Goal: Check status: Check status

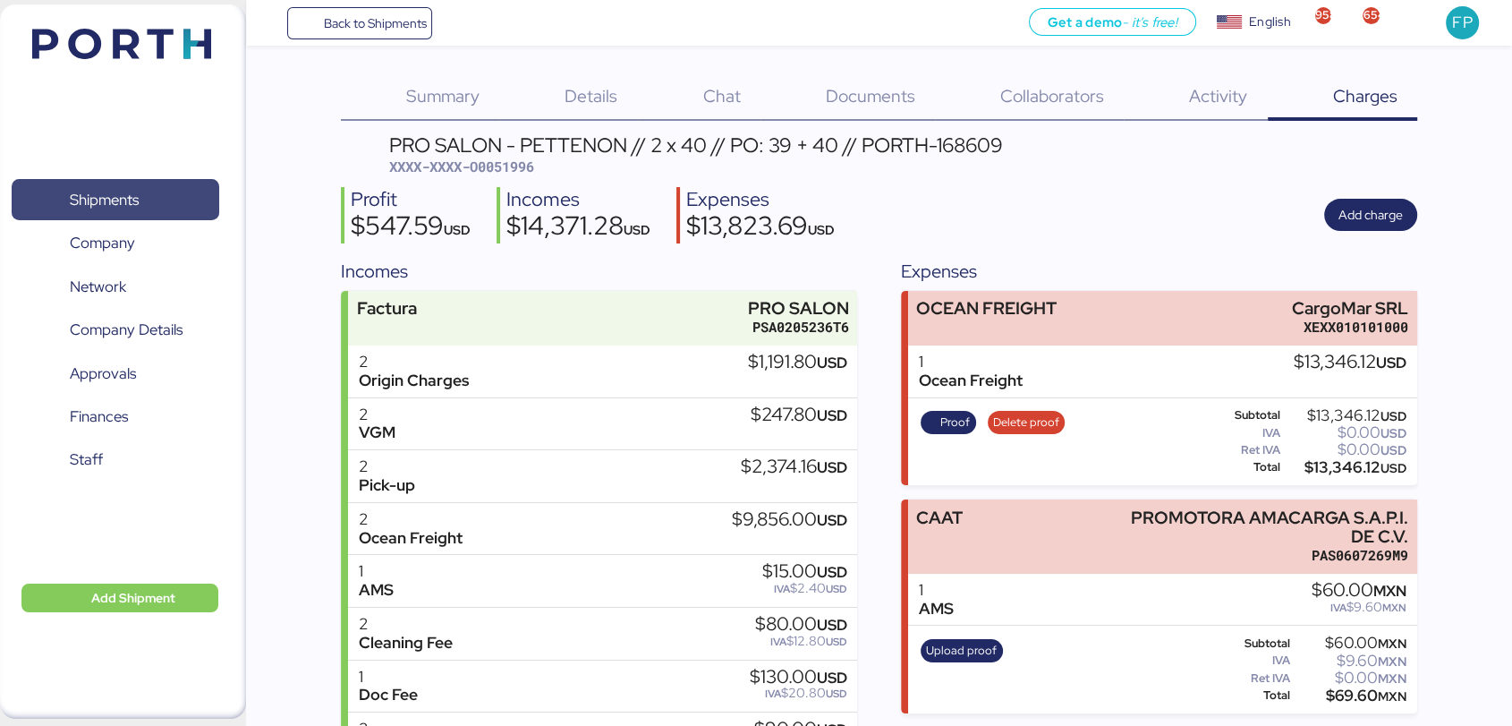
click at [155, 211] on span "Shipments" at bounding box center [115, 200] width 192 height 26
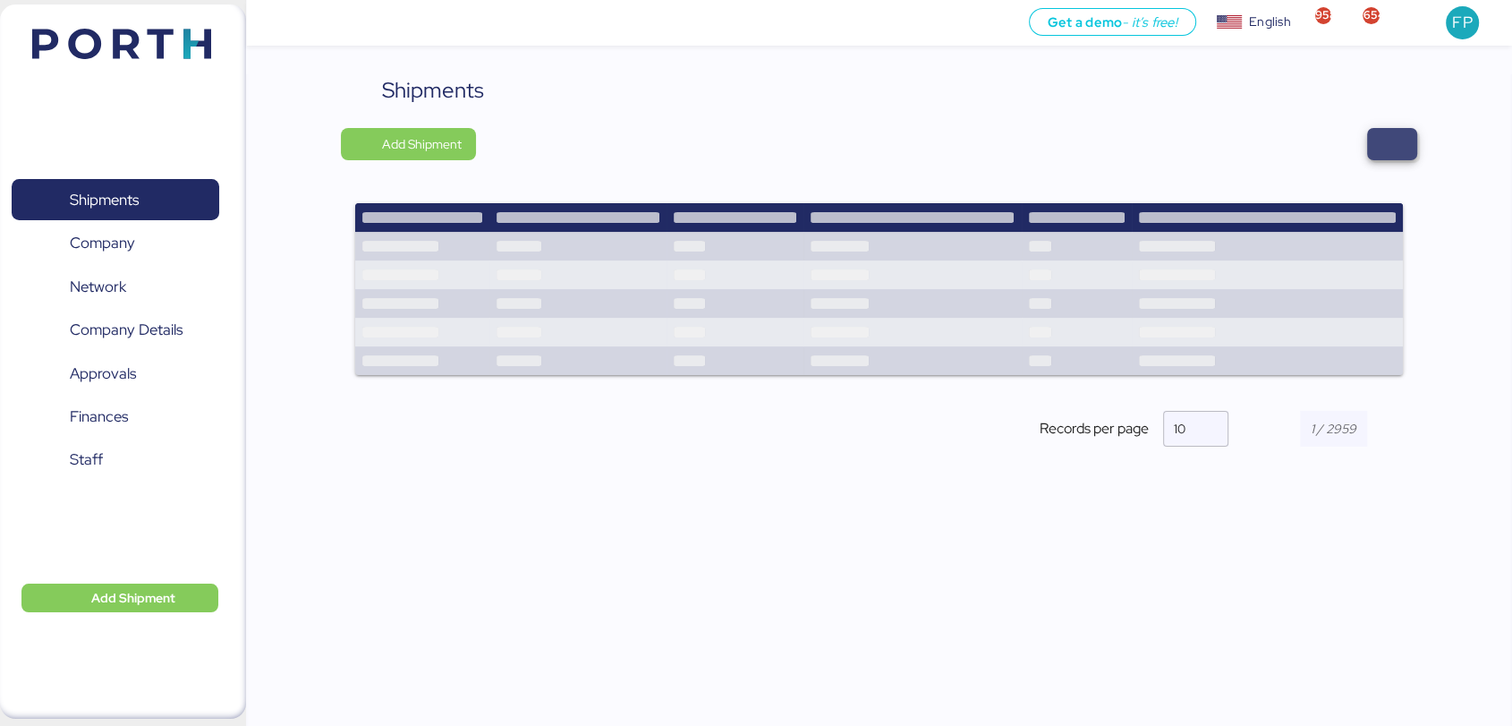
click at [1391, 159] on span "button" at bounding box center [1392, 144] width 50 height 32
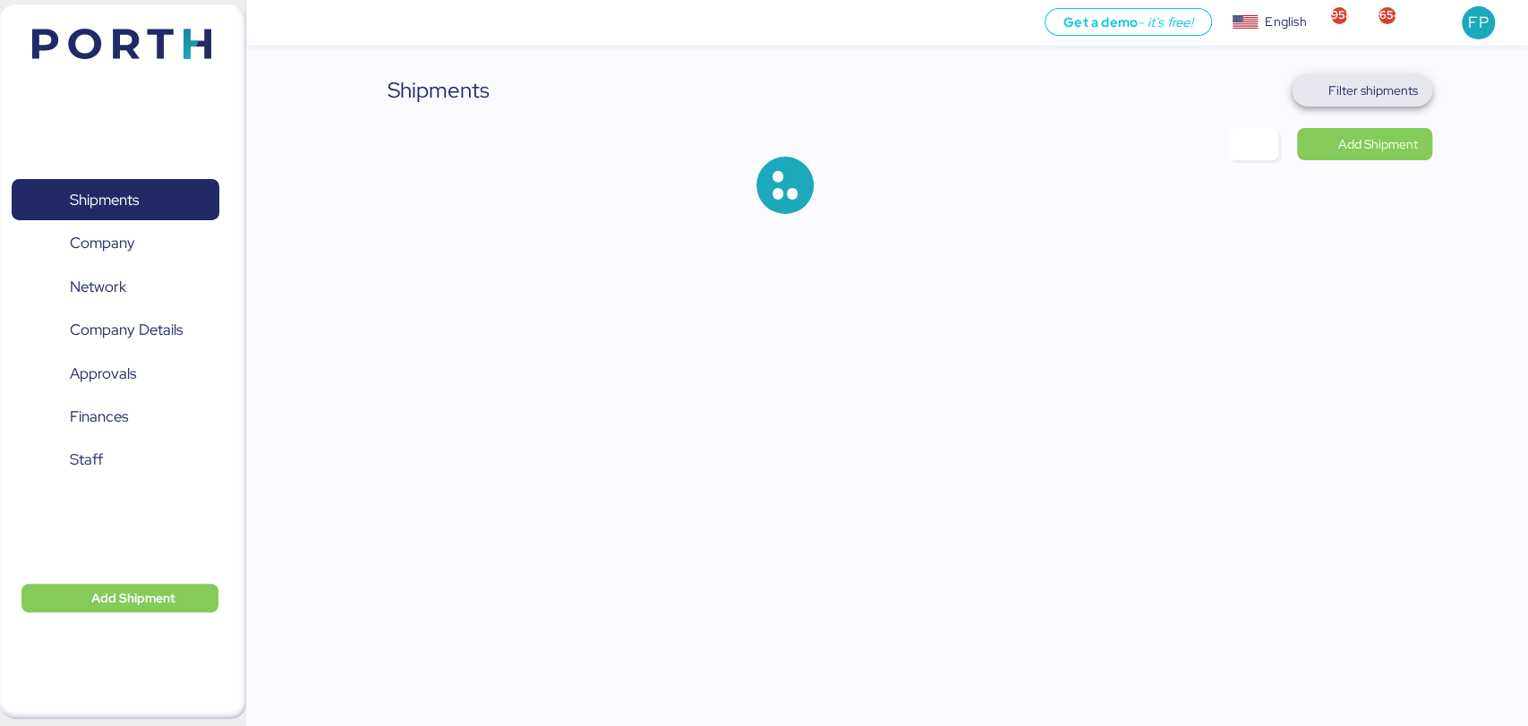
click at [1375, 99] on span "Filter shipments" at bounding box center [1372, 90] width 89 height 21
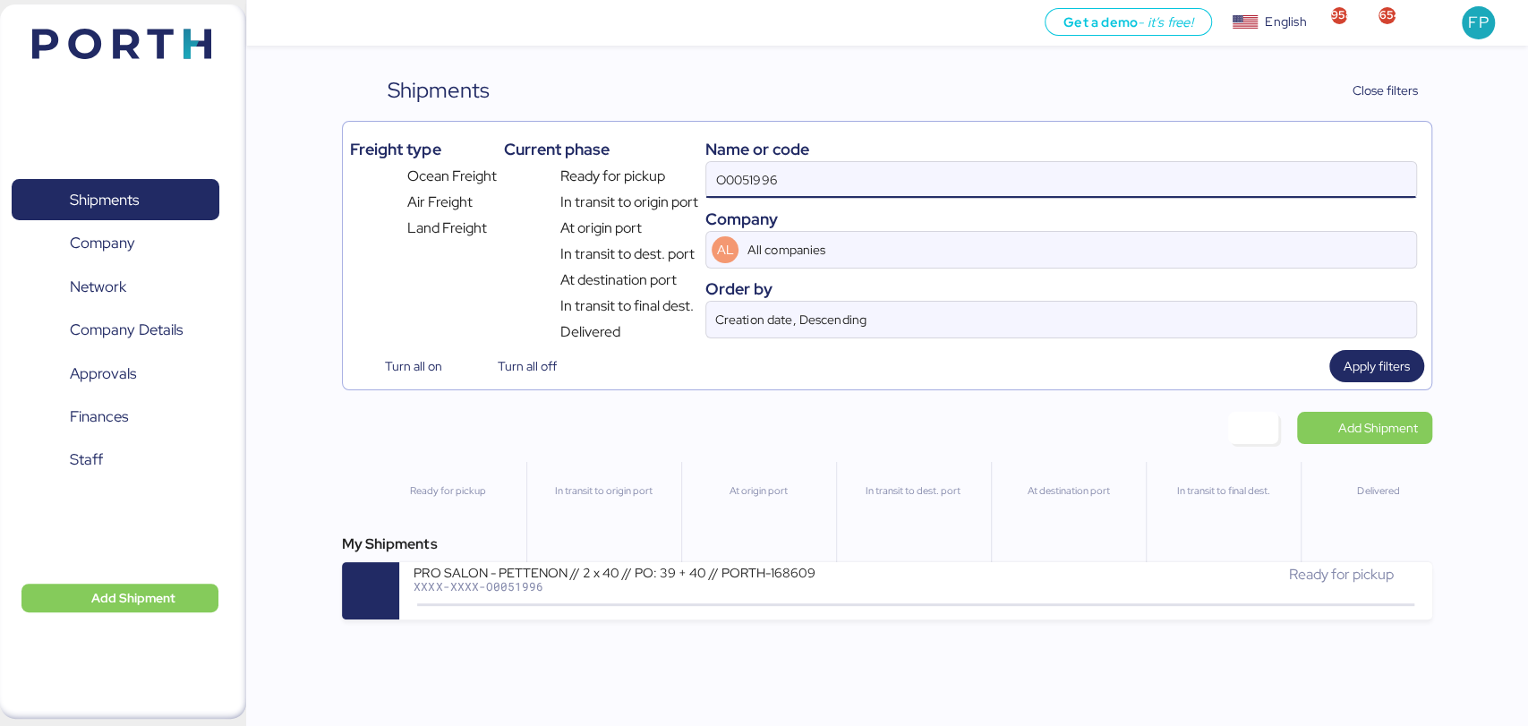
click at [753, 169] on input "O0051996" at bounding box center [1060, 180] width 709 height 36
paste input "A0052187"
type input "A0052187"
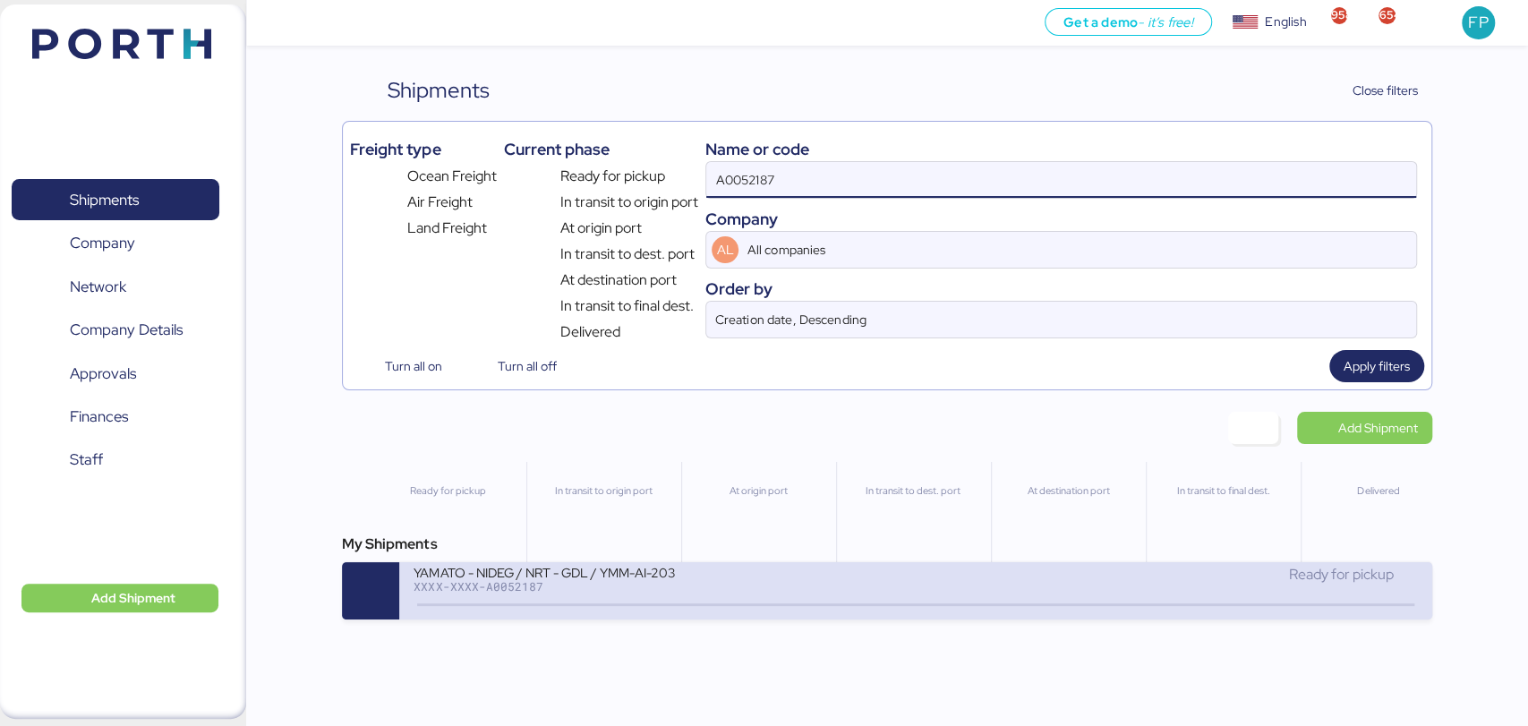
click at [601, 578] on div "YAMATO - NIDEG / NRT - GDL / YMM-AI-203" at bounding box center [628, 571] width 430 height 15
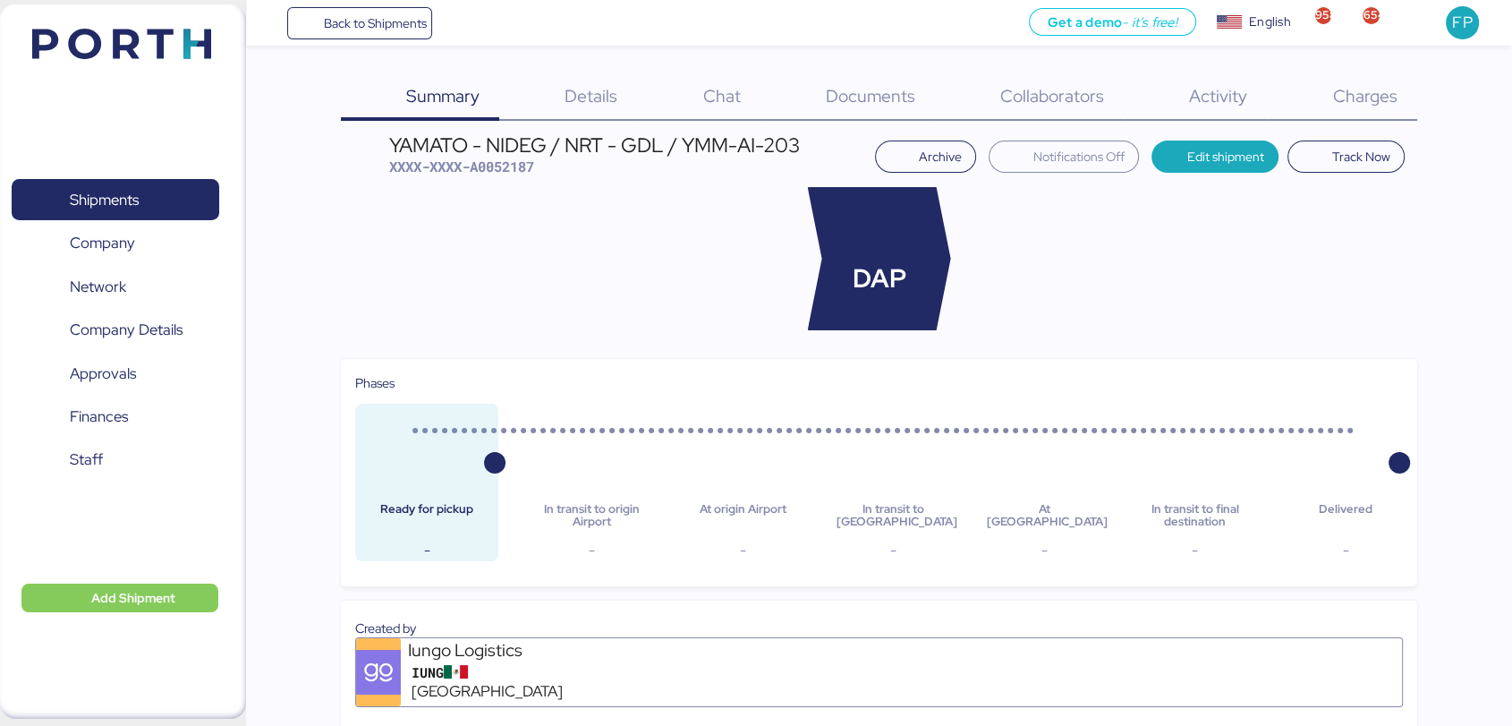
click at [1356, 120] on div "Charges 0" at bounding box center [1342, 97] width 149 height 47
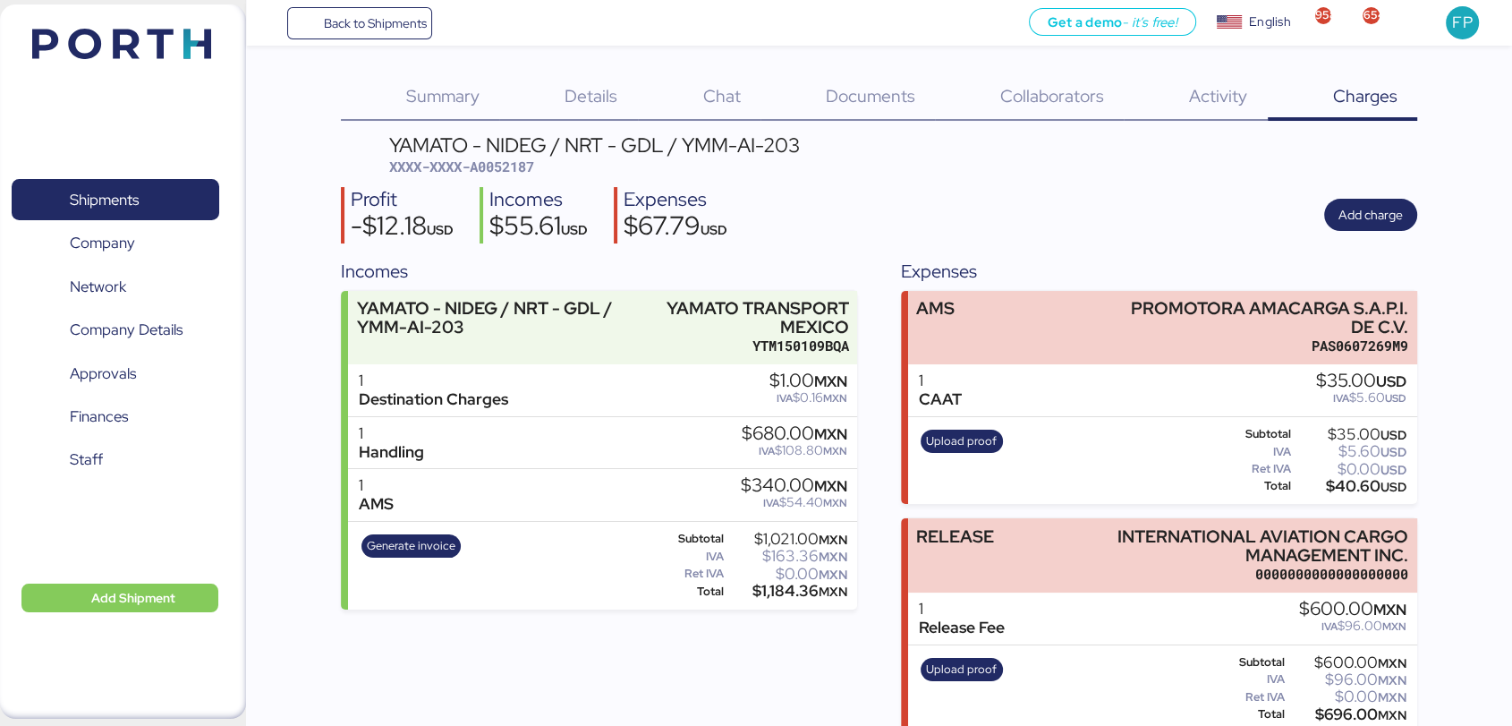
scroll to position [26, 0]
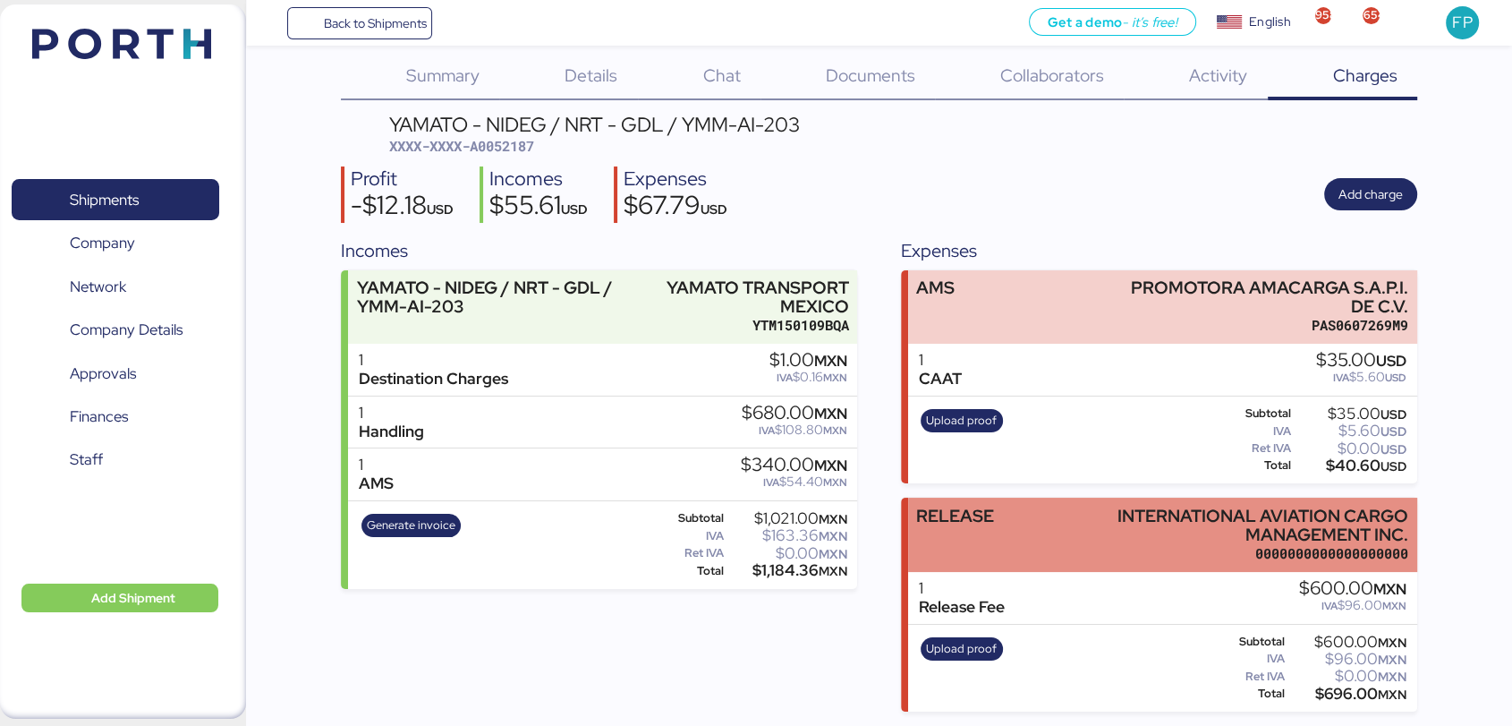
click at [1091, 523] on div "RELEASE INTERNATIONAL AVIATION CARGO MANAGEMENT INC. 0000000000000000000" at bounding box center [1162, 535] width 509 height 74
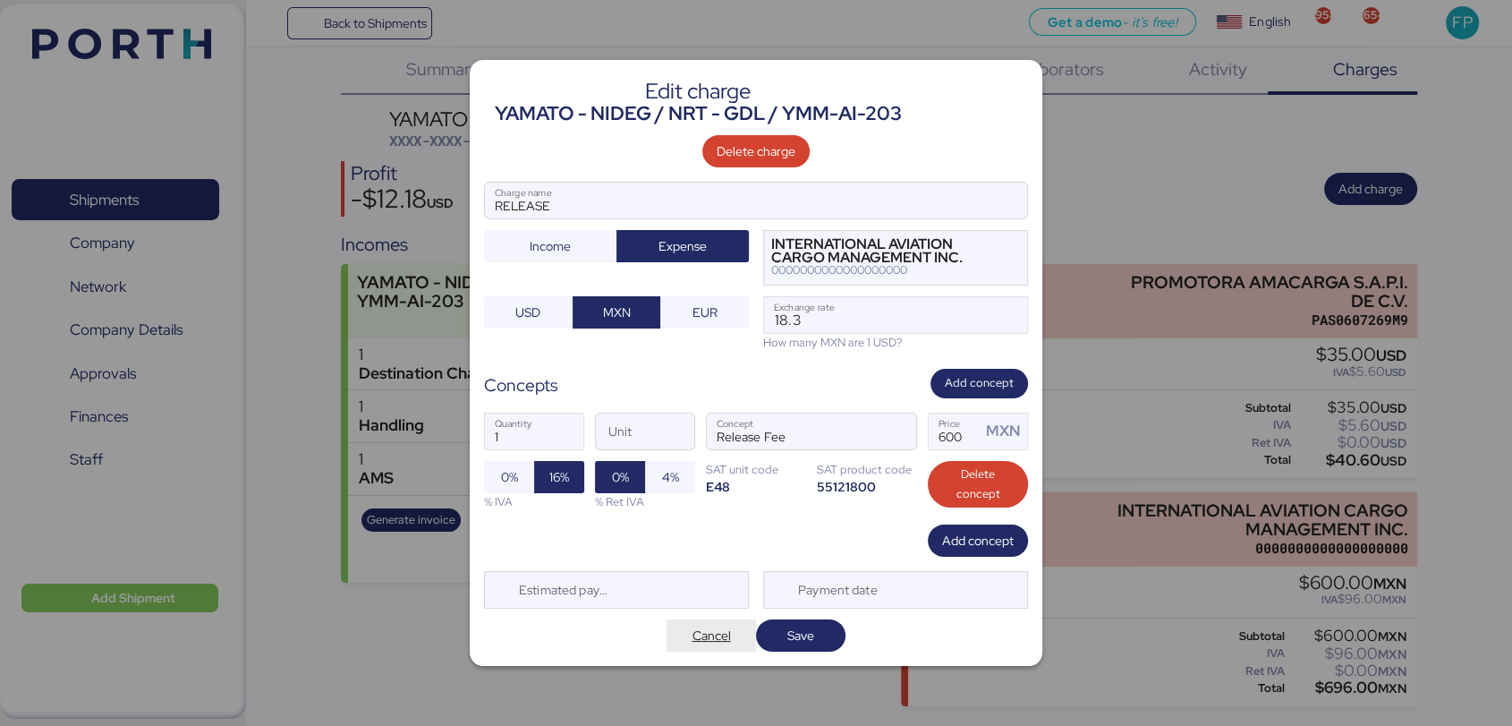
click at [713, 634] on span "Cancel" at bounding box center [712, 635] width 38 height 21
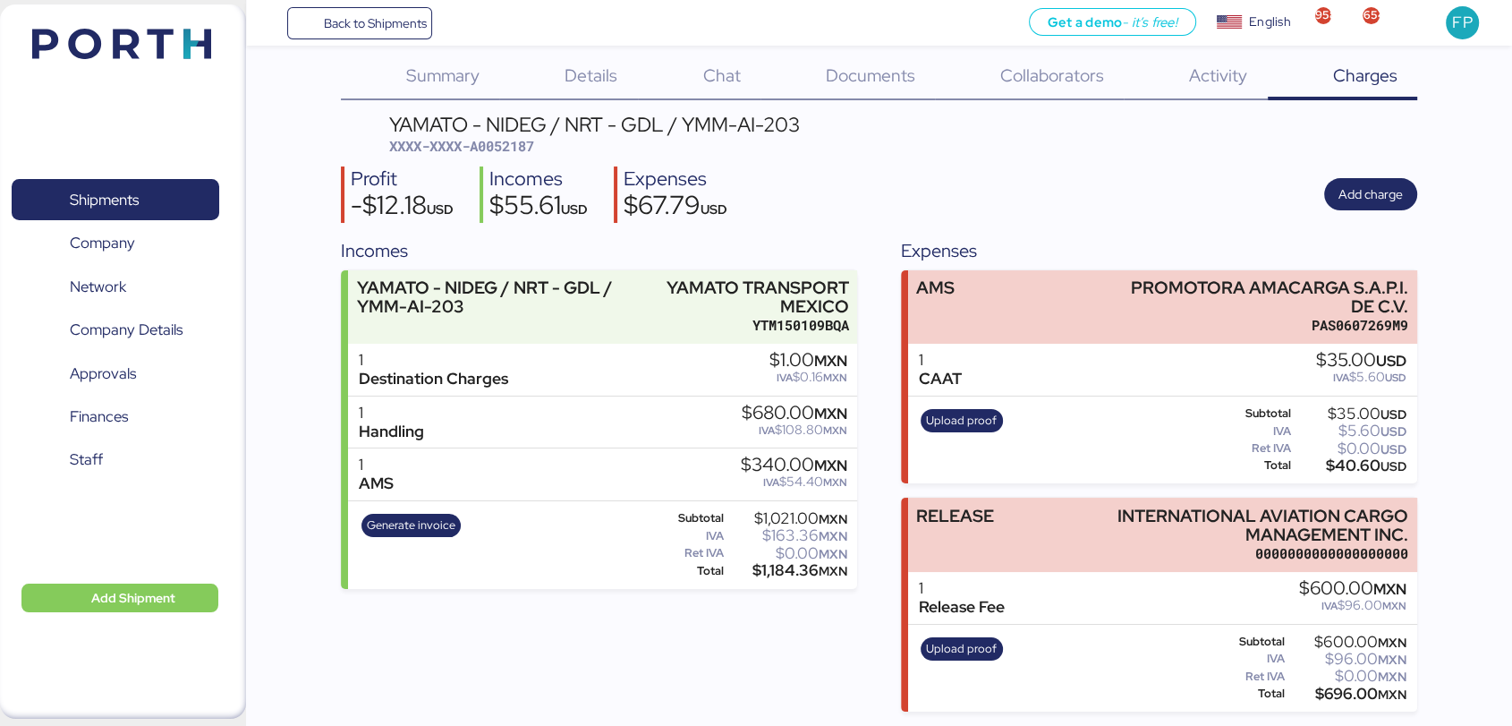
click at [507, 138] on span "XXXX-XXXX-A0052187" at bounding box center [461, 146] width 145 height 18
copy span "A0052187"
click at [1332, 687] on div "$696.00 MXN" at bounding box center [1348, 693] width 118 height 13
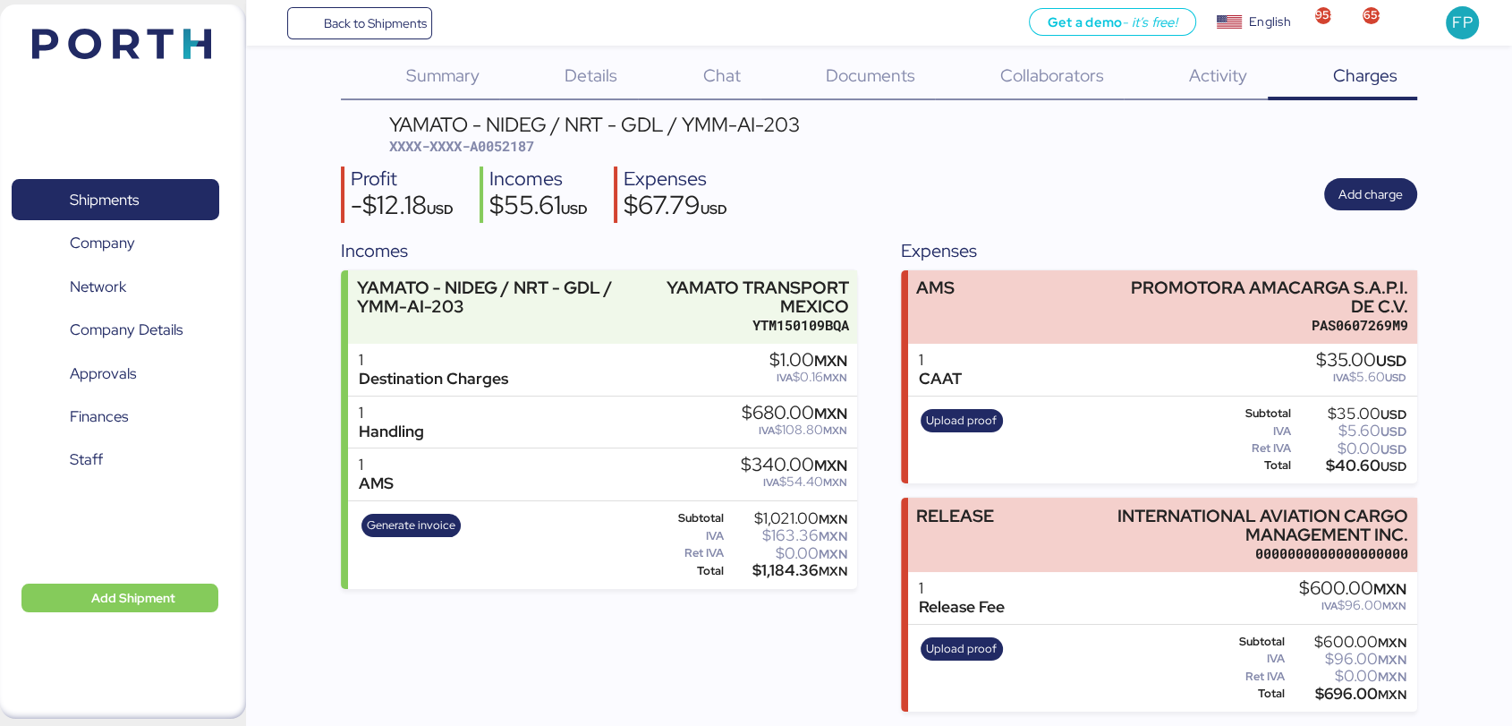
copy div "696.00"
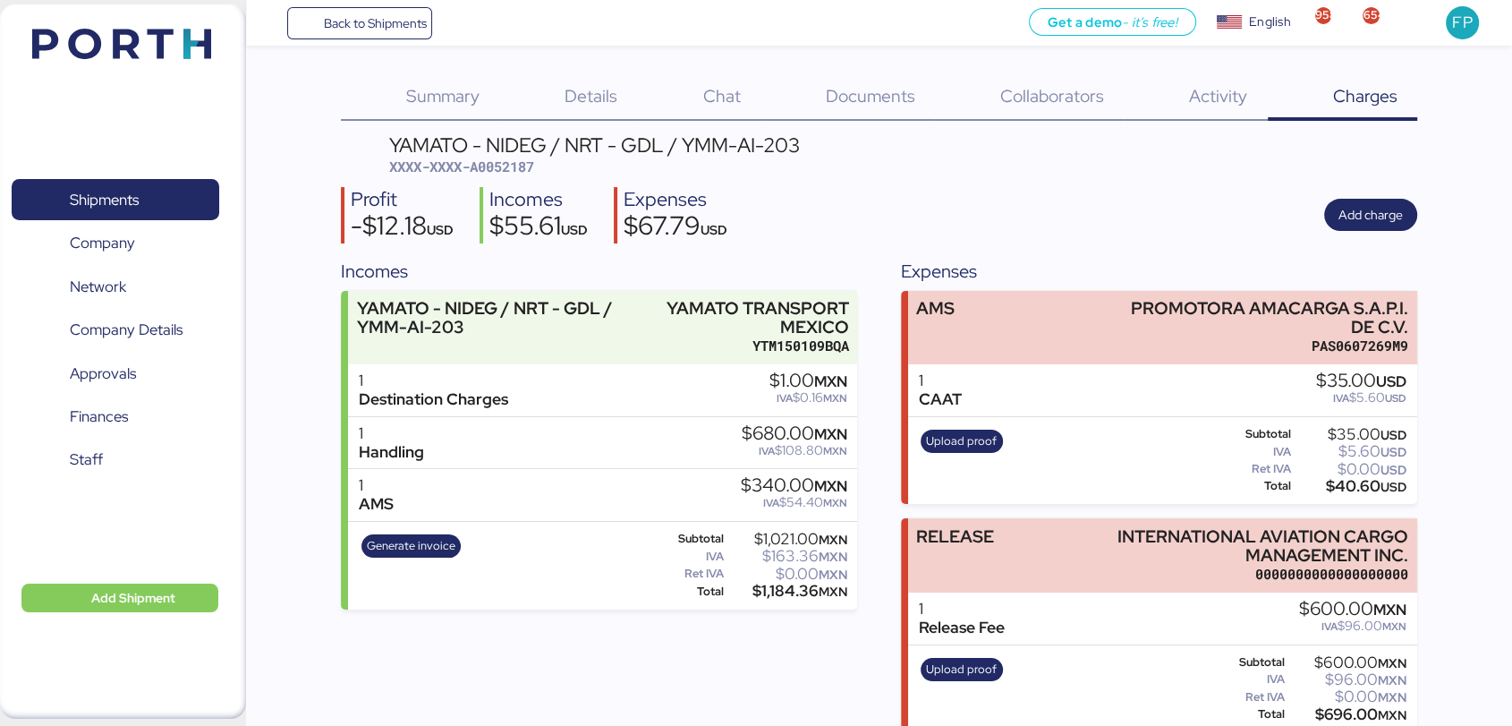
click at [684, 138] on div "YAMATO - NIDEG / NRT - GDL / YMM-AI-203" at bounding box center [594, 145] width 411 height 20
click at [523, 167] on span "XXXX-XXXX-A0052187" at bounding box center [461, 166] width 145 height 18
copy span "A0052187"
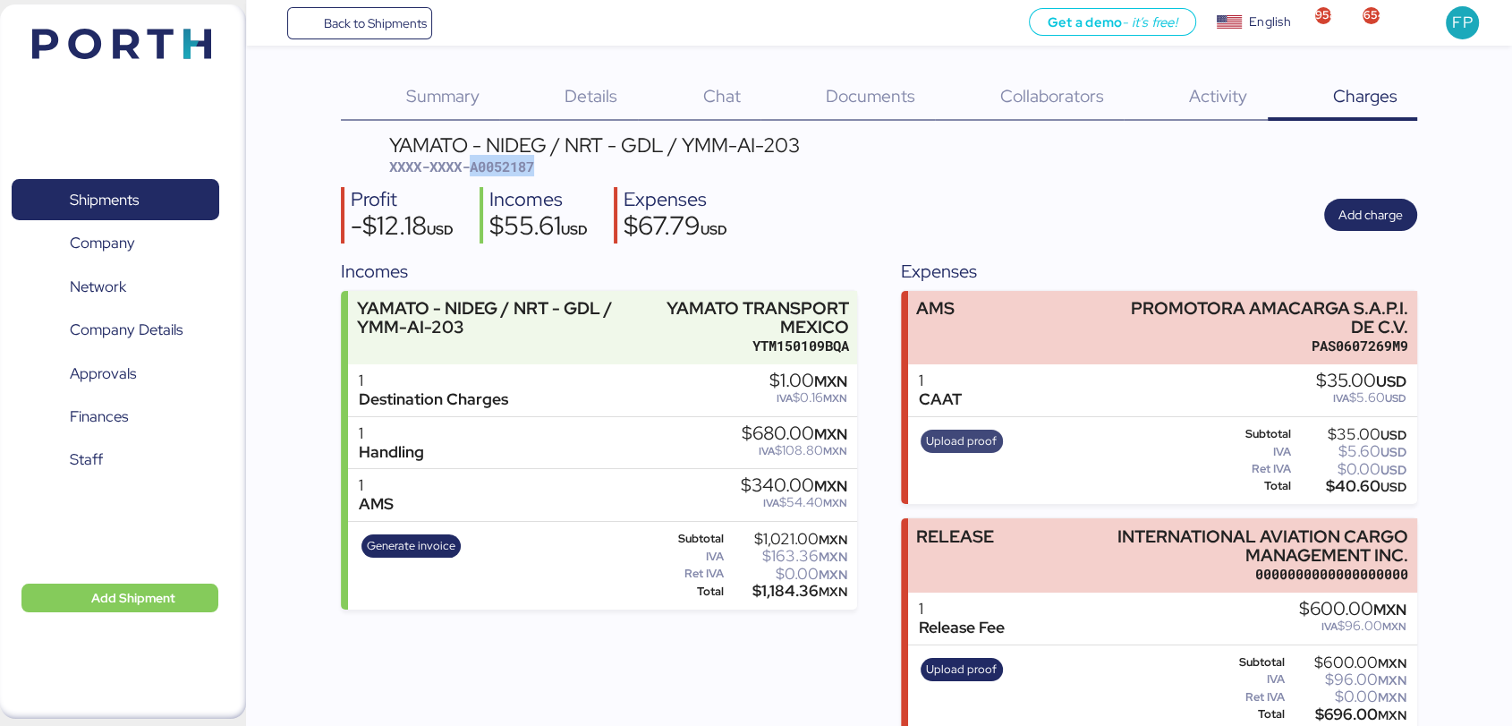
scroll to position [26, 0]
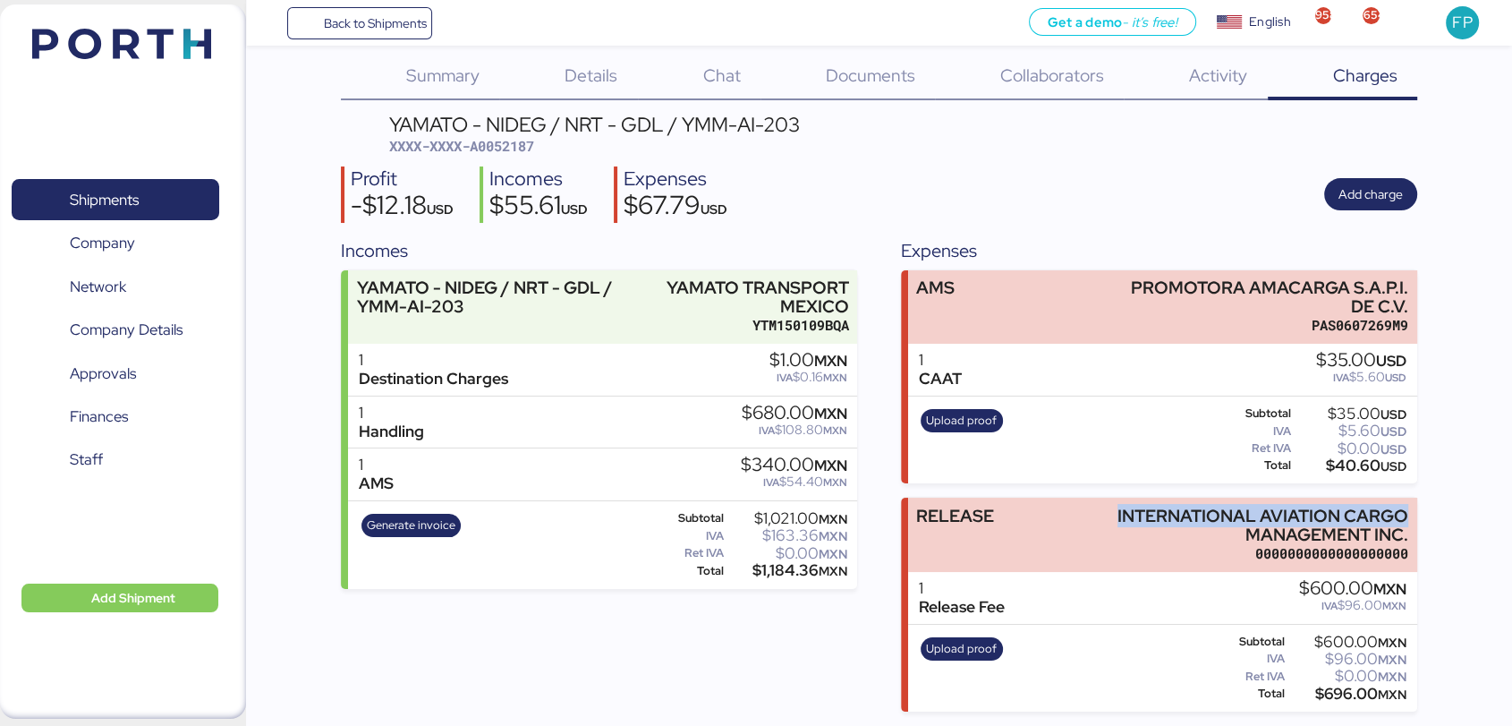
drag, startPoint x: 1111, startPoint y: 502, endPoint x: 1417, endPoint y: 514, distance: 306.3
click at [1417, 514] on div "Summary 0 Details 0 Chat 0 Documents 0 Collaborators 0 Activity 0 Charges 0 YAM…" at bounding box center [756, 345] width 1512 height 732
copy div "INTERNATIONAL AVIATION CARGO"
